Goal: Transaction & Acquisition: Purchase product/service

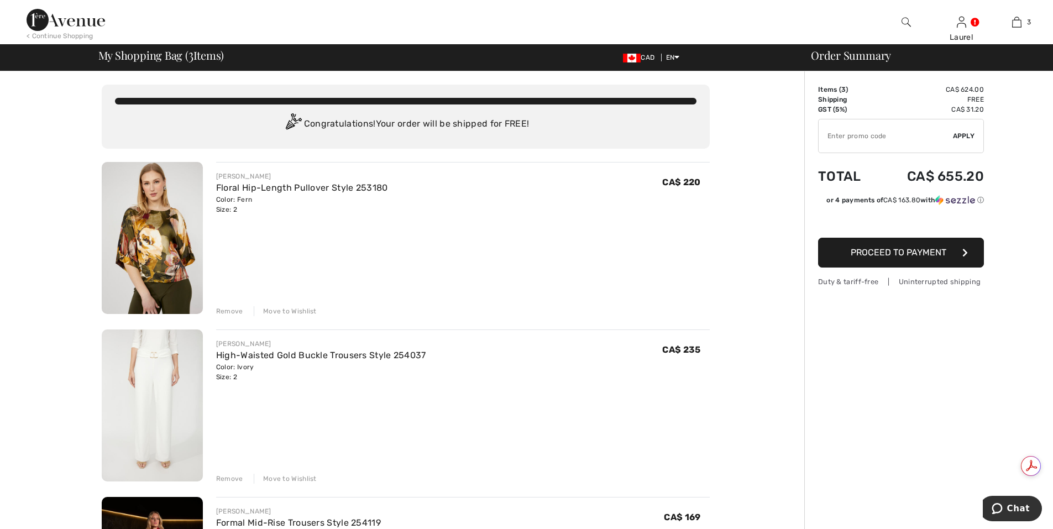
click at [230, 312] on div "Remove" at bounding box center [229, 311] width 27 height 10
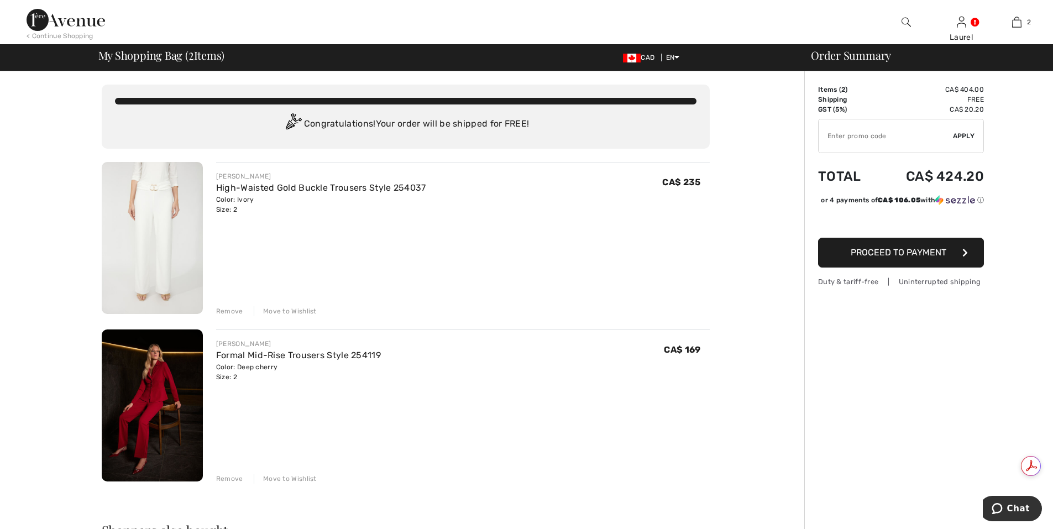
click at [227, 312] on div "Remove" at bounding box center [229, 311] width 27 height 10
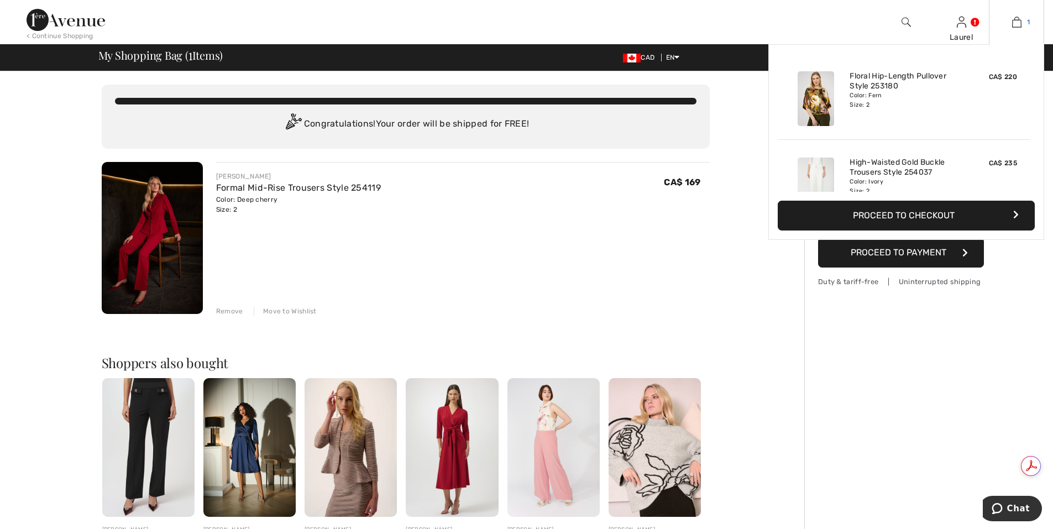
click at [1015, 20] on img at bounding box center [1016, 21] width 9 height 13
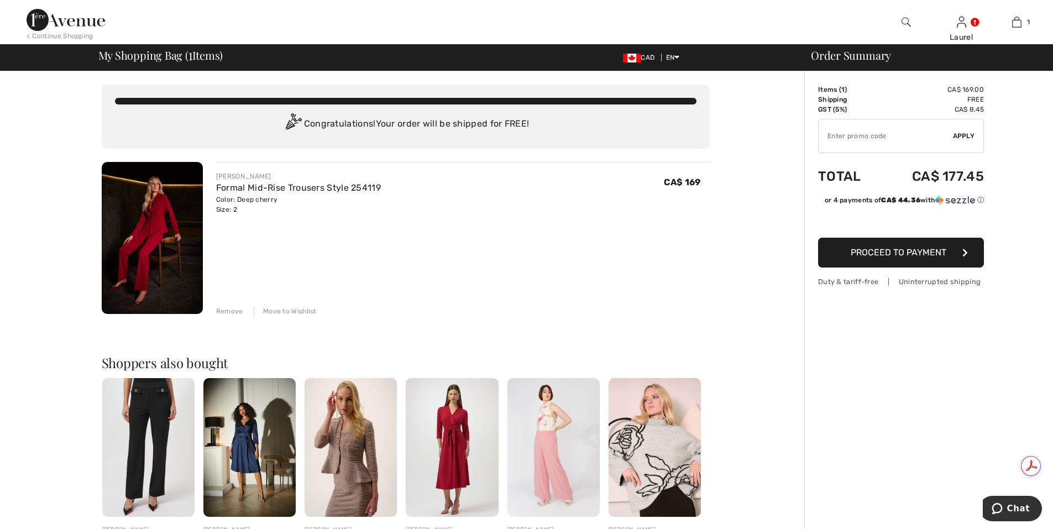
click at [636, 271] on div "JOSEPH RIBKOFF Formal Mid-Rise Trousers Style 254119 Color: Deep cherry Size: 2…" at bounding box center [463, 239] width 494 height 154
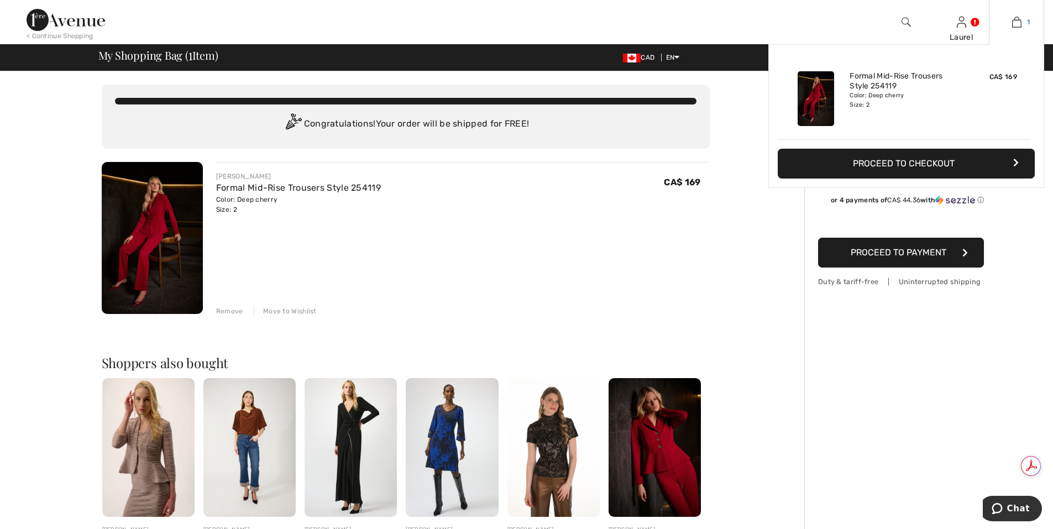
click at [1017, 22] on img at bounding box center [1016, 21] width 9 height 13
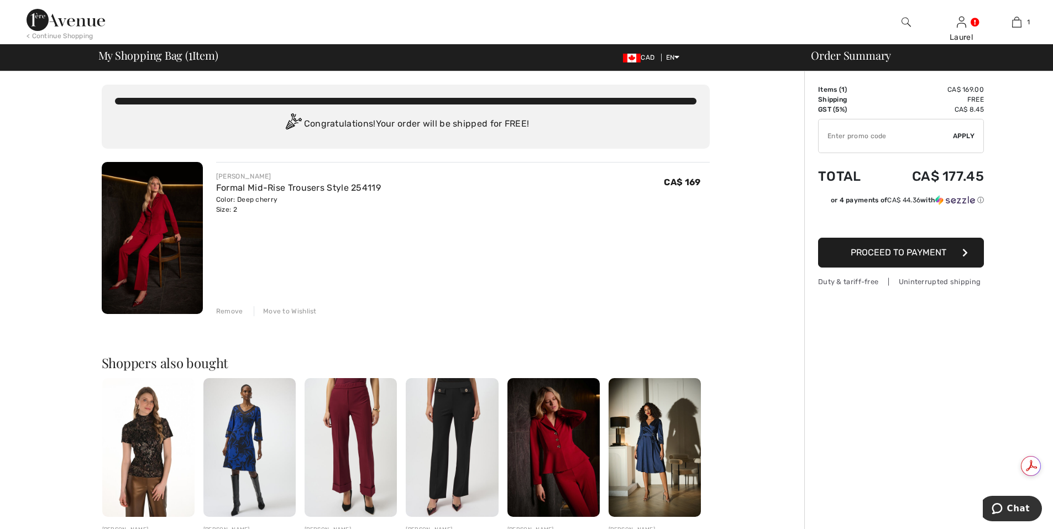
click at [919, 254] on span "Proceed to Payment" at bounding box center [899, 252] width 96 height 11
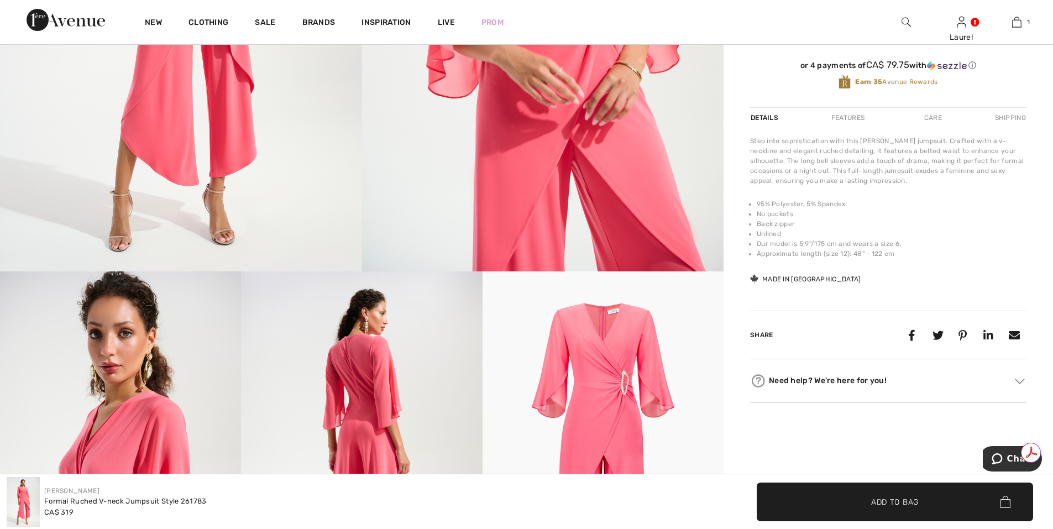
scroll to position [136, 0]
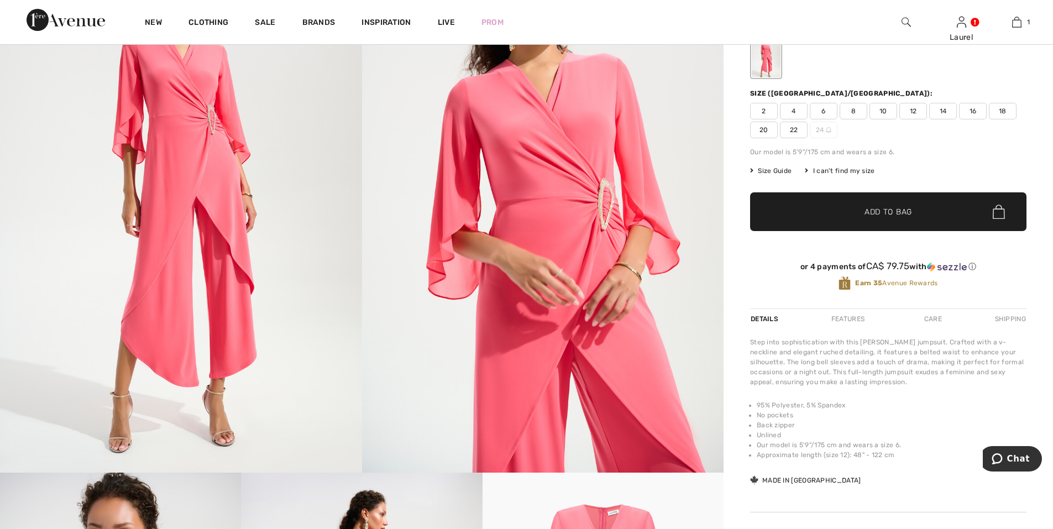
click at [275, 312] on img at bounding box center [181, 201] width 362 height 543
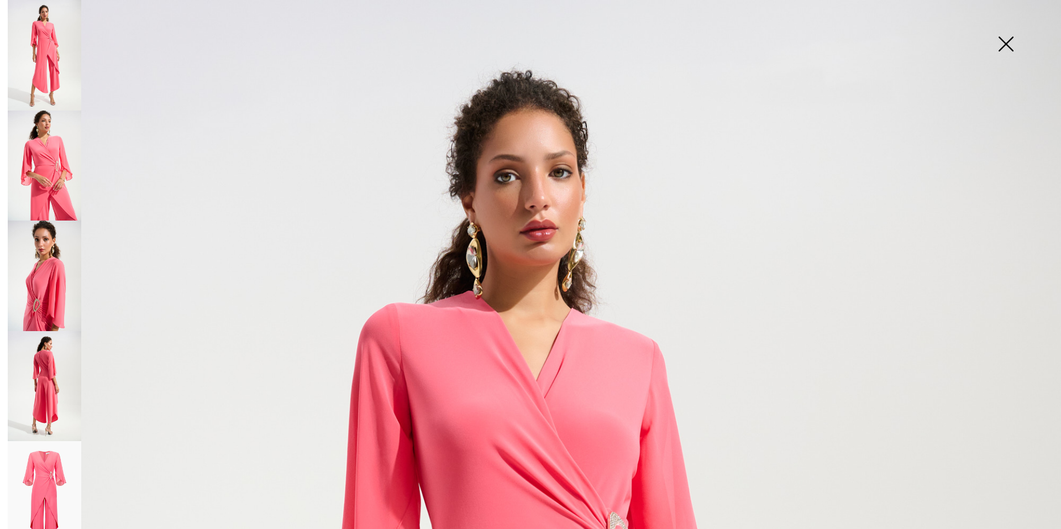
click at [1013, 48] on img at bounding box center [1006, 45] width 55 height 57
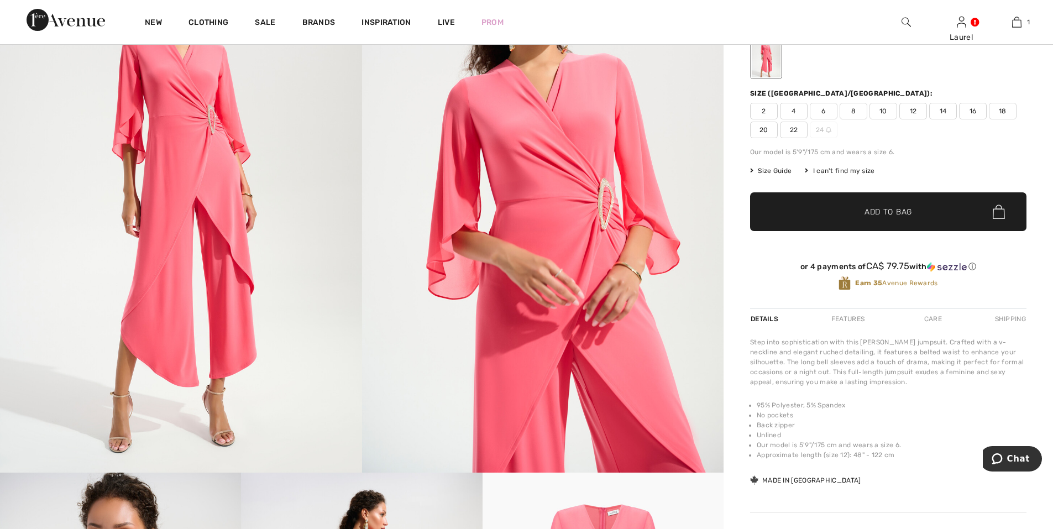
click at [767, 114] on span "2" at bounding box center [764, 111] width 28 height 17
click at [878, 205] on span "✔ Added to Bag Add to Bag" at bounding box center [888, 211] width 276 height 39
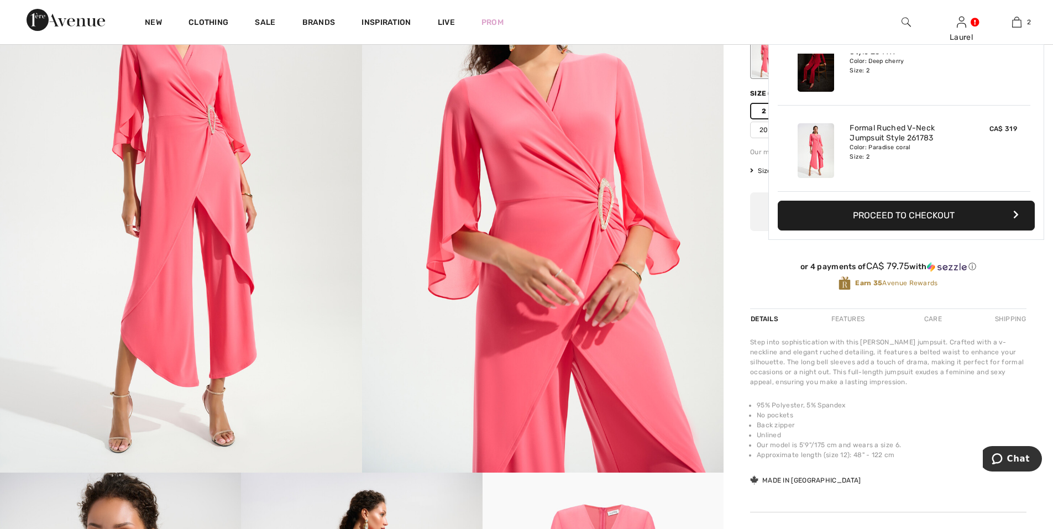
scroll to position [0, 0]
click at [810, 83] on img at bounding box center [816, 64] width 36 height 55
click at [873, 216] on button "Proceed to Checkout" at bounding box center [906, 216] width 257 height 30
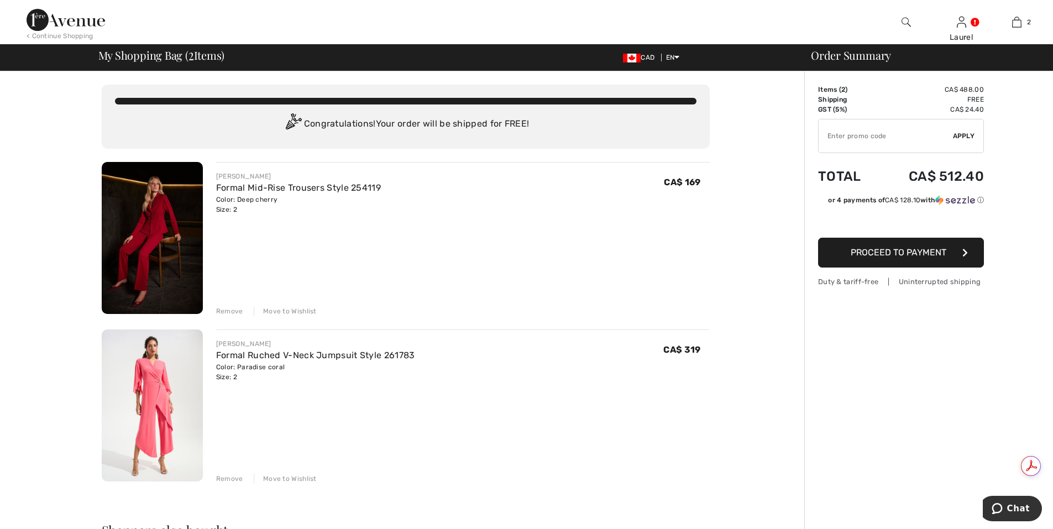
click at [232, 311] on div "Remove" at bounding box center [229, 311] width 27 height 10
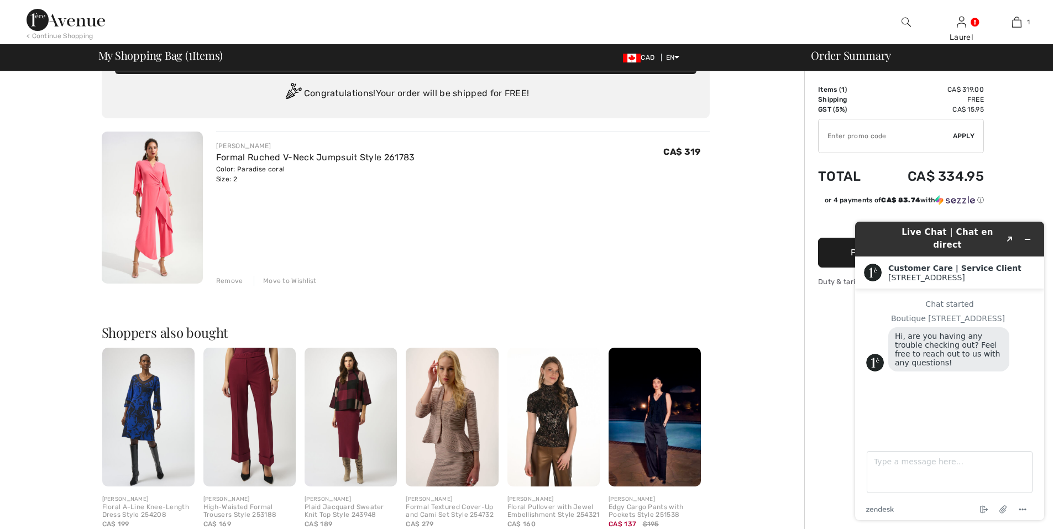
scroll to position [55, 0]
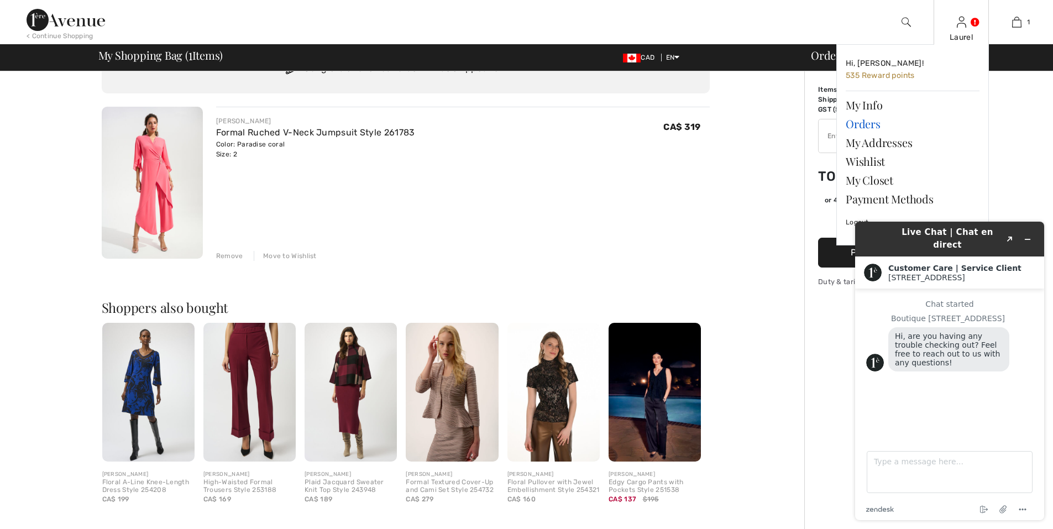
click at [877, 129] on link "Orders" at bounding box center [913, 123] width 134 height 19
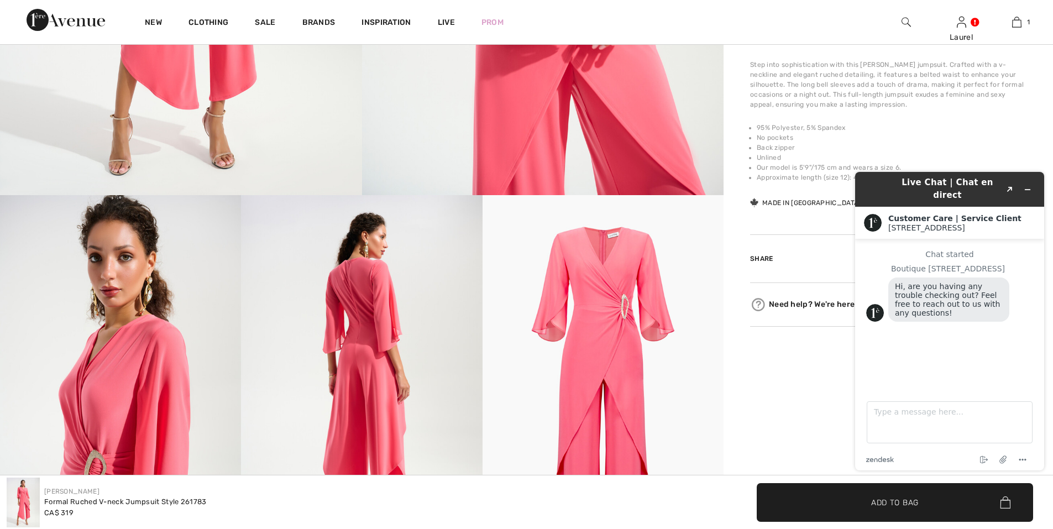
scroll to position [191, 0]
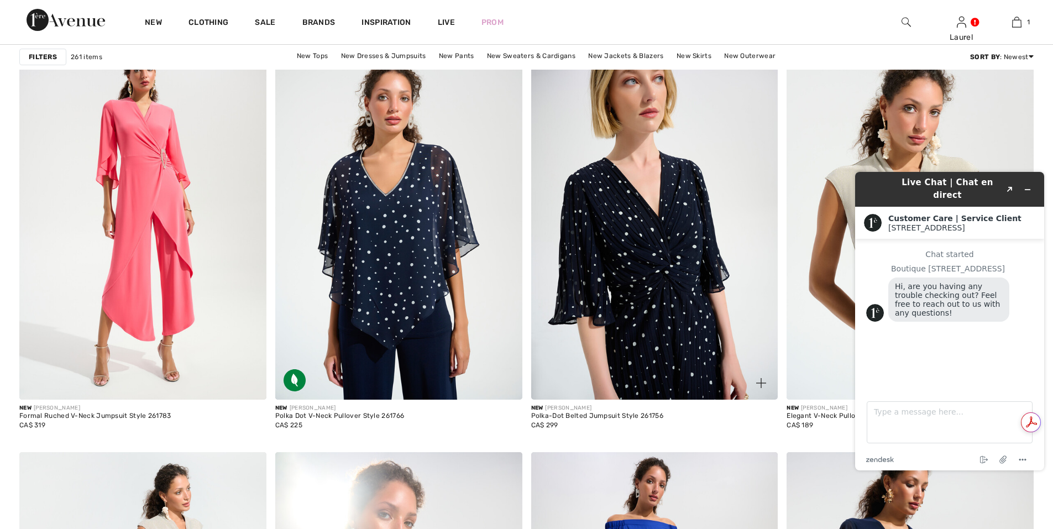
click at [646, 339] on img at bounding box center [654, 214] width 247 height 370
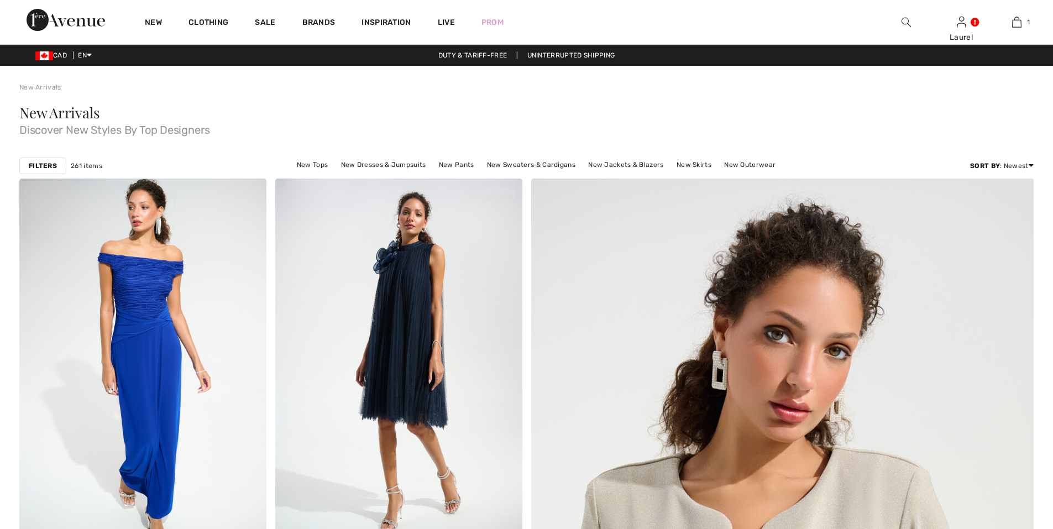
checkbox input "true"
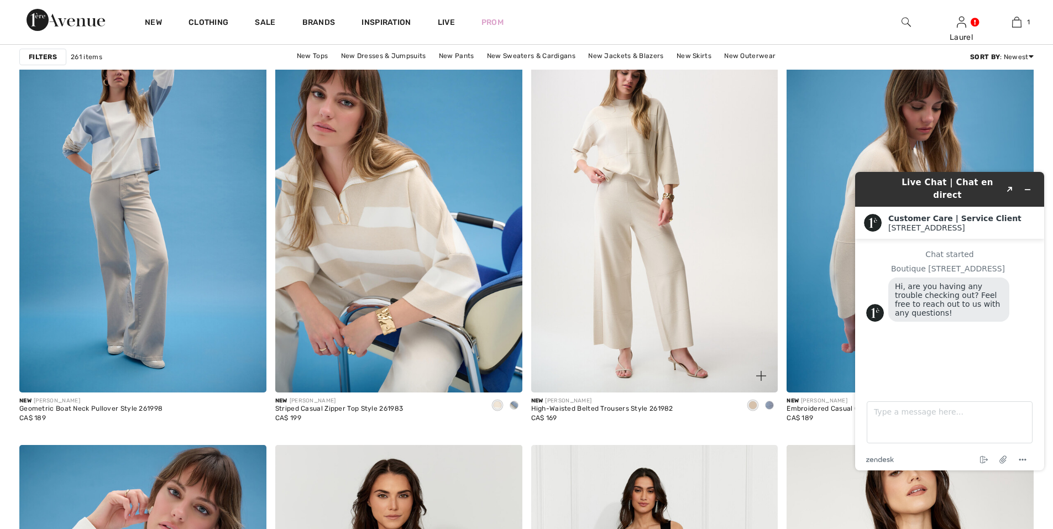
scroll to position [2046, 0]
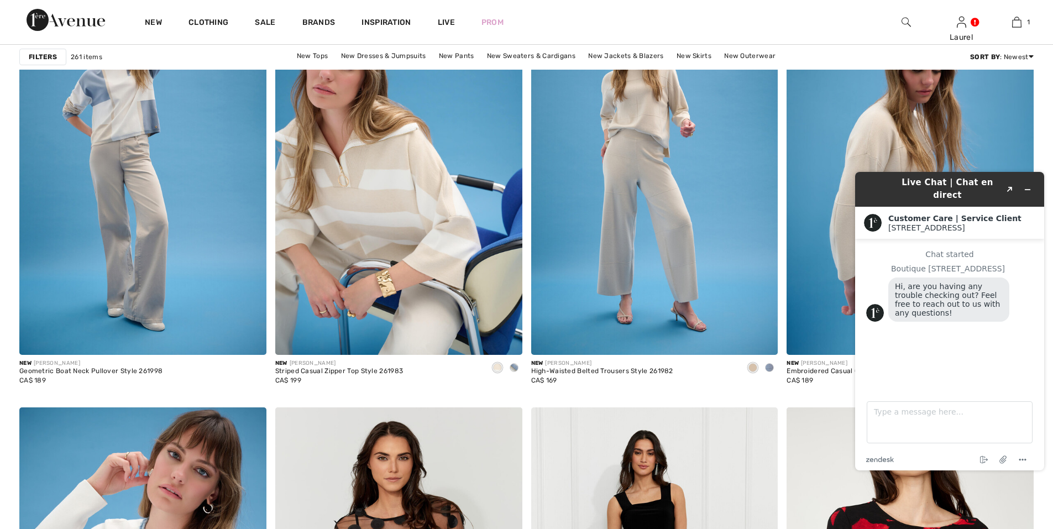
drag, startPoint x: 854, startPoint y: 411, endPoint x: 835, endPoint y: 420, distance: 20.5
click at [846, 420] on html "Live Chat | Chat en direct Created with Sketch. Customer Care | Service Client …" at bounding box center [949, 321] width 207 height 316
click at [906, 358] on div "Chat started Boutique 1ère Avenue Hi, are you having any trouble checking out? …" at bounding box center [949, 311] width 167 height 122
click at [1038, 180] on header "Live Chat | Chat en direct Created with Sketch." at bounding box center [949, 189] width 189 height 35
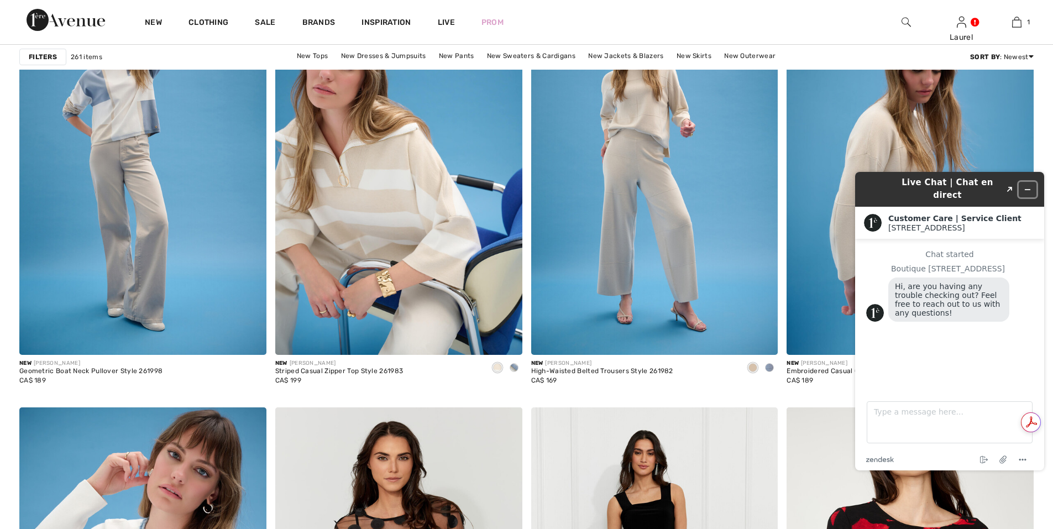
click at [1028, 186] on icon "Minimize widget" at bounding box center [1028, 190] width 8 height 8
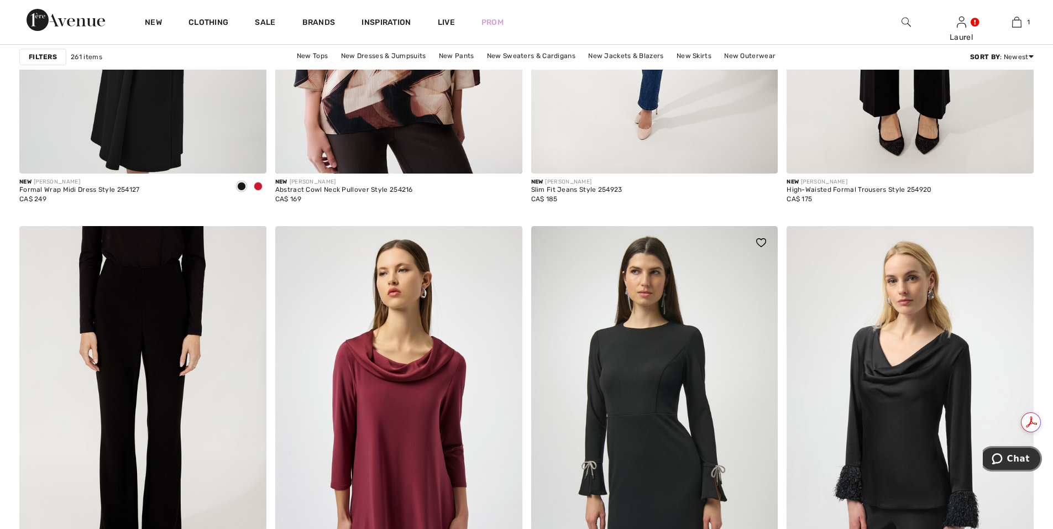
scroll to position [4699, 0]
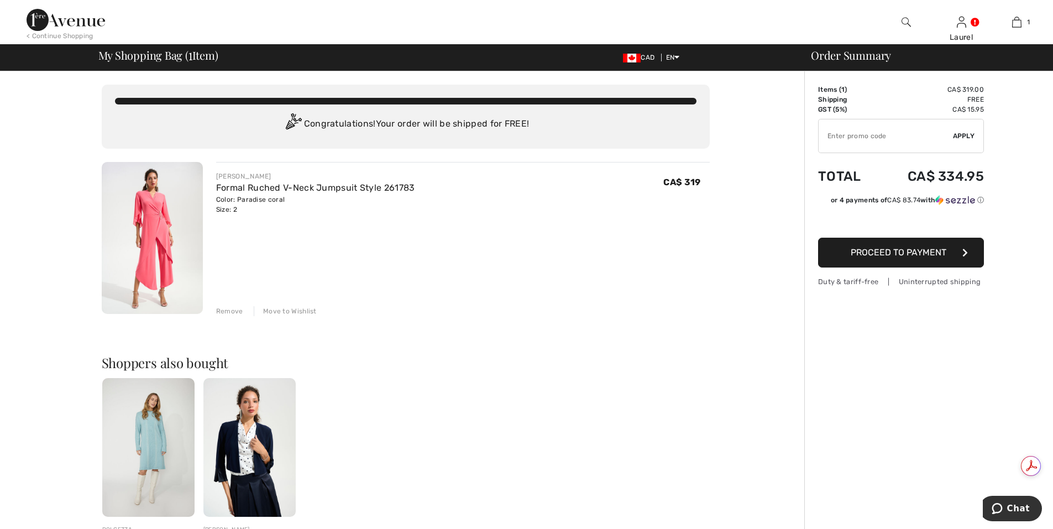
click at [922, 254] on span "Proceed to Payment" at bounding box center [899, 252] width 96 height 11
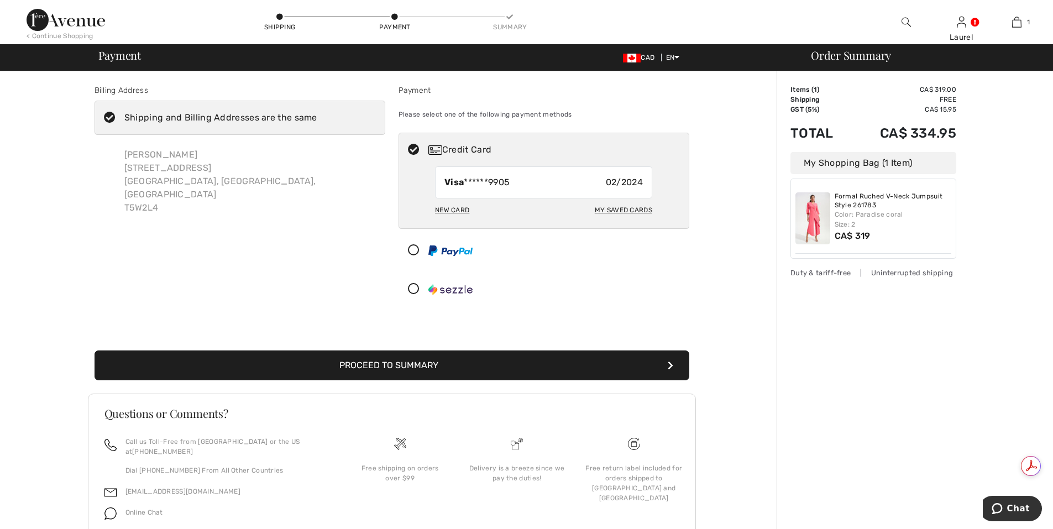
click at [401, 363] on button "Proceed to Summary" at bounding box center [392, 366] width 595 height 30
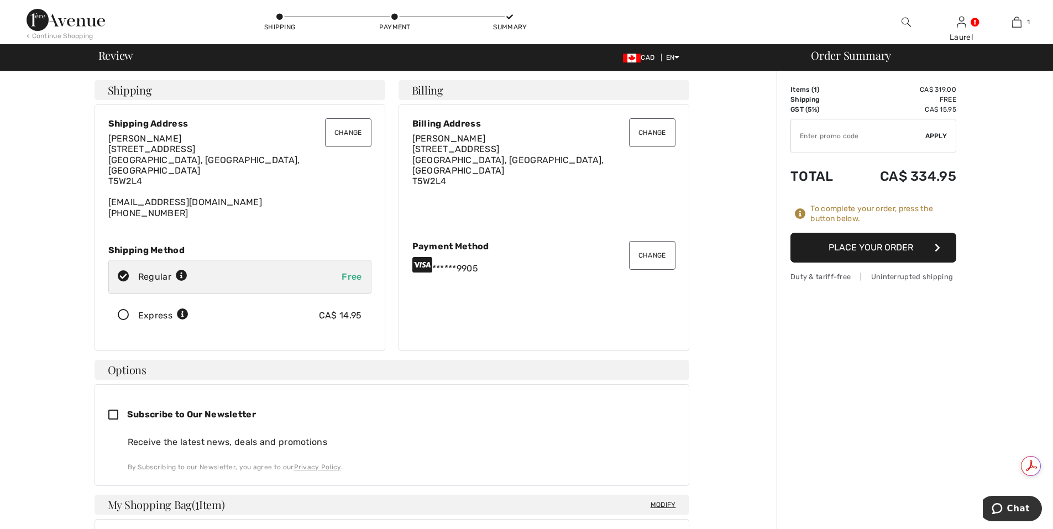
click at [844, 247] on button "Place Your Order" at bounding box center [874, 248] width 166 height 30
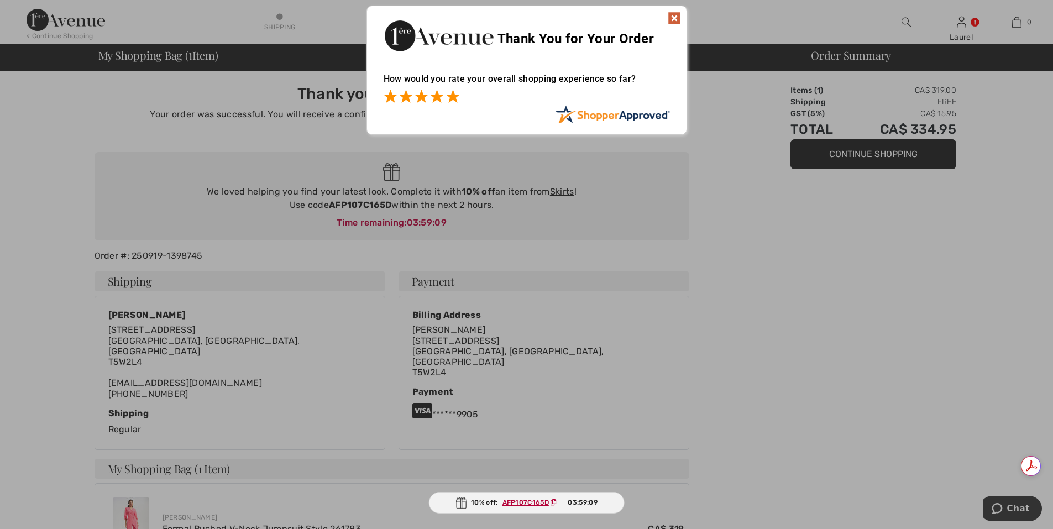
click at [452, 98] on span at bounding box center [452, 96] width 13 height 13
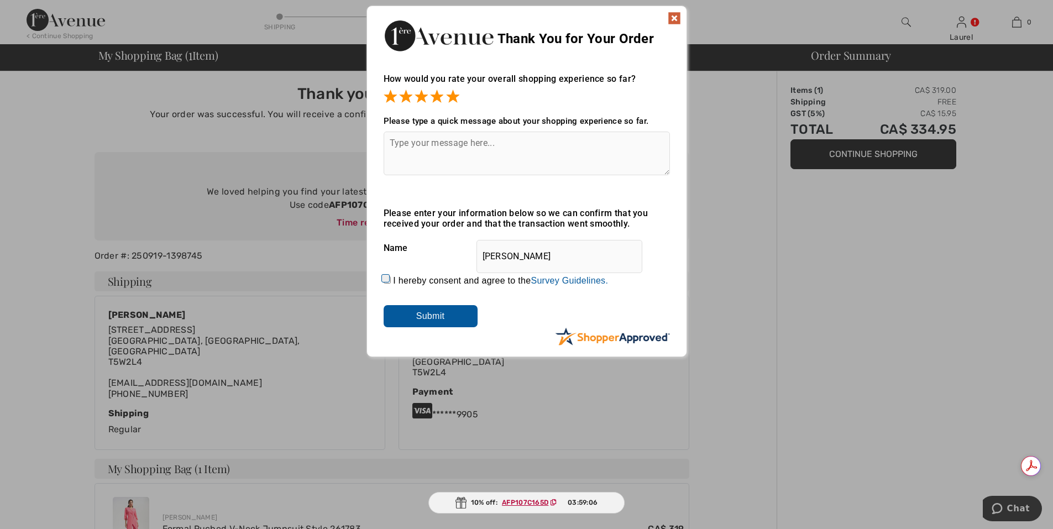
click at [452, 97] on span at bounding box center [452, 96] width 13 height 13
click at [385, 277] on input "I hereby consent and agree to the By submitting a review, you grant permission …" at bounding box center [387, 279] width 7 height 7
checkbox input "true"
click at [433, 315] on input "Submit" at bounding box center [431, 316] width 94 height 22
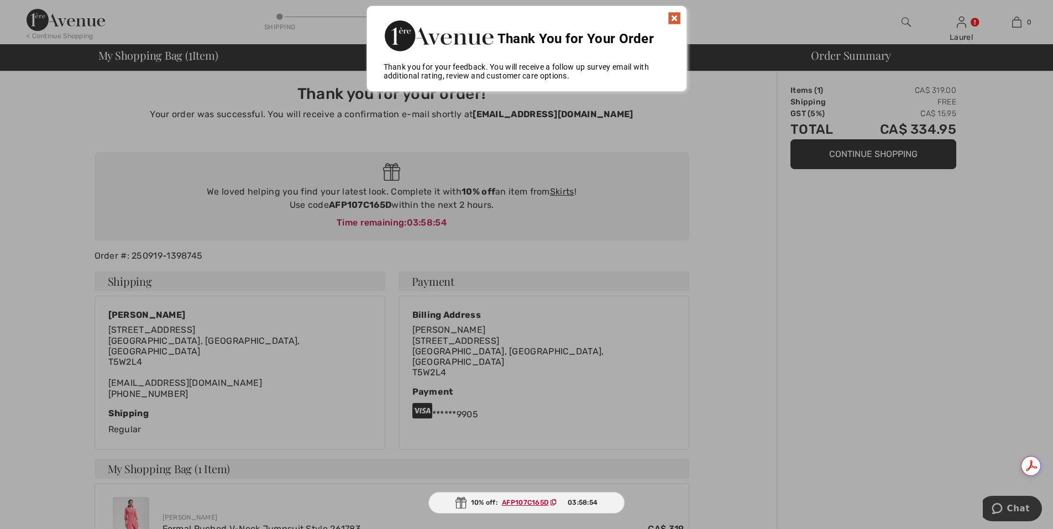
click at [684, 14] on div "Thank You for Your Order" at bounding box center [527, 34] width 320 height 56
click at [676, 19] on img at bounding box center [674, 18] width 13 height 13
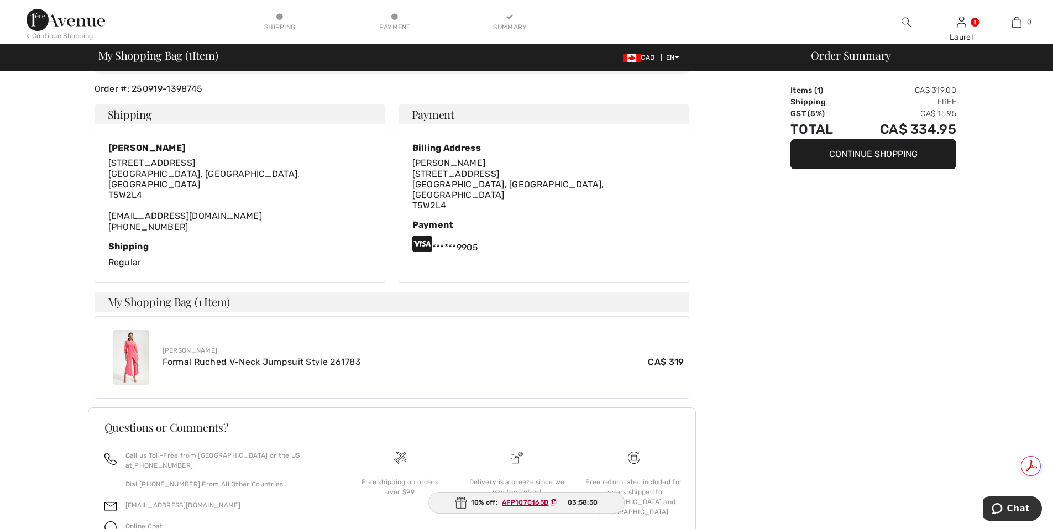
scroll to position [208, 0]
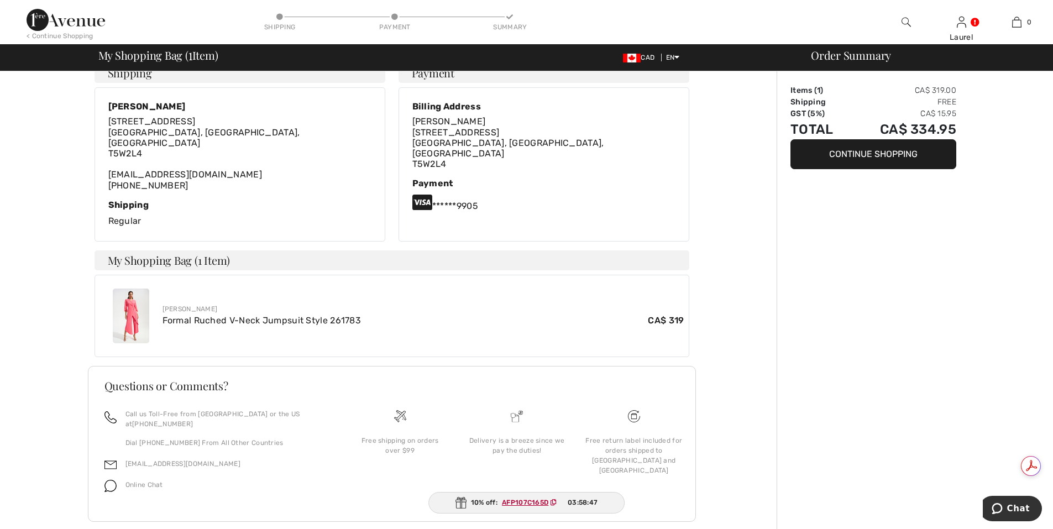
click at [134, 311] on img at bounding box center [131, 316] width 36 height 55
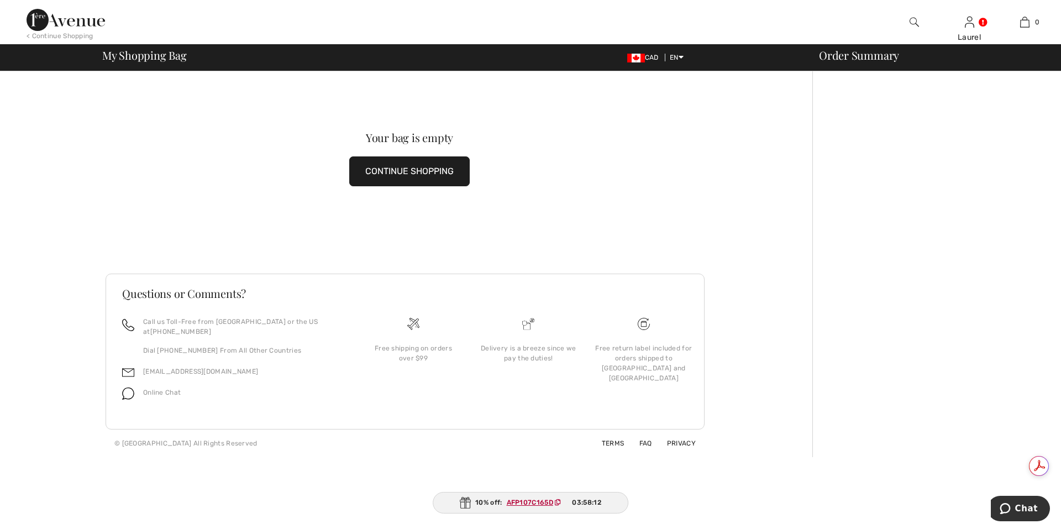
click at [422, 168] on button "CONTINUE SHOPPING" at bounding box center [409, 171] width 121 height 30
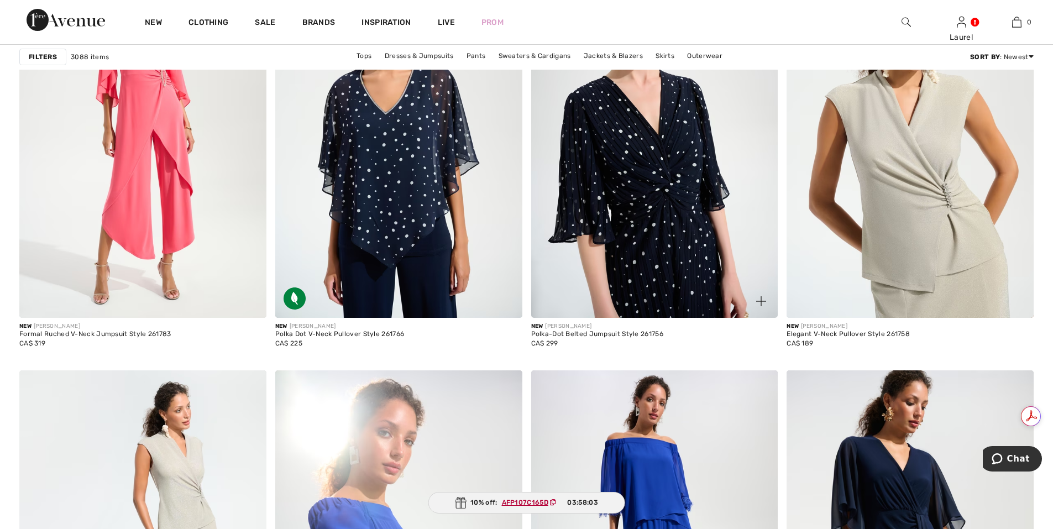
click at [661, 318] on img at bounding box center [654, 132] width 247 height 370
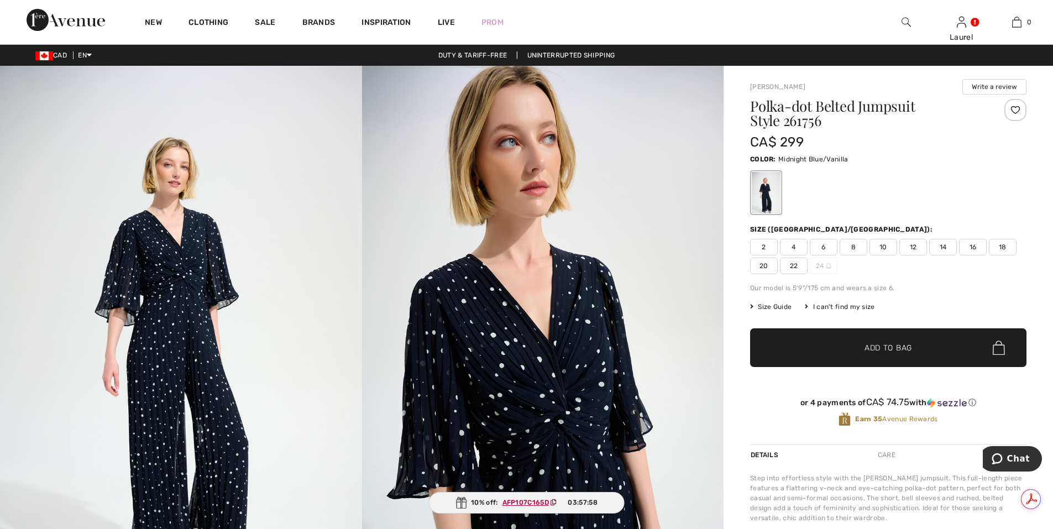
click at [768, 248] on span "2" at bounding box center [764, 247] width 28 height 17
click at [896, 344] on span "Add to Bag" at bounding box center [889, 348] width 48 height 12
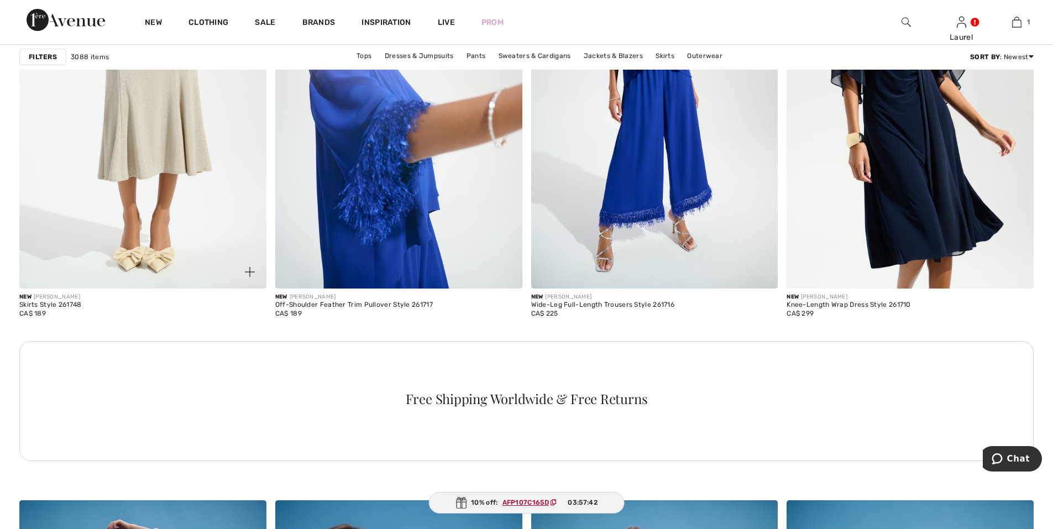
scroll to position [1548, 0]
